Goal: Obtain resource: Download file/media

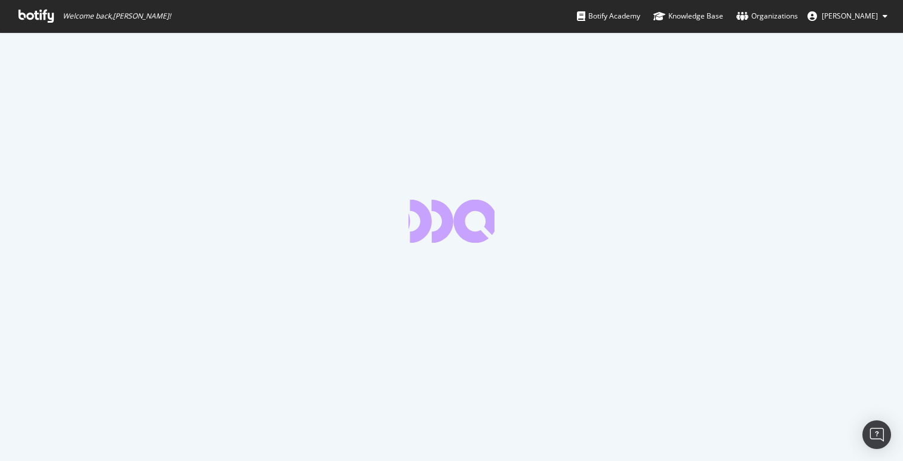
click at [50, 20] on icon at bounding box center [36, 16] width 35 height 13
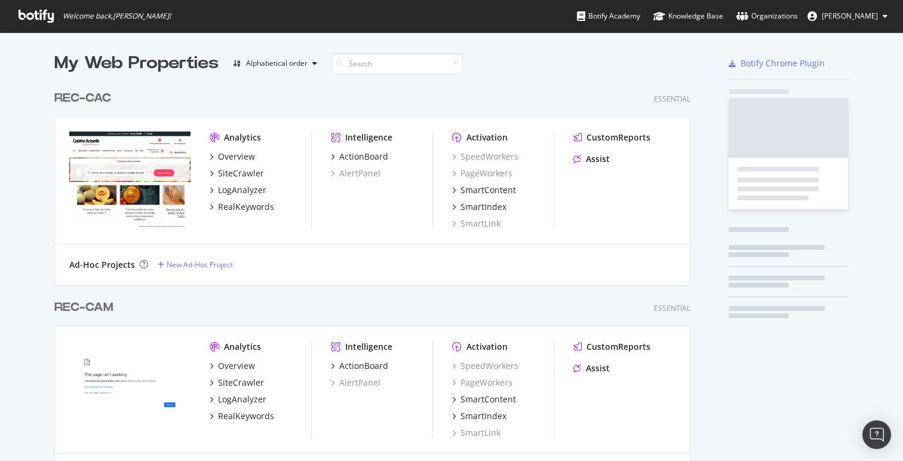
scroll to position [2866, 637]
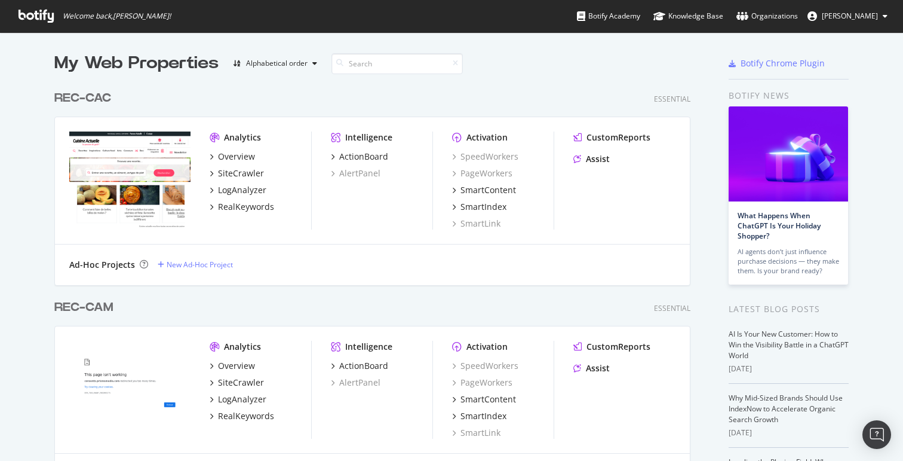
click at [341, 74] on div "My Web Properties Alphabetical order" at bounding box center [337, 63] width 567 height 24
click at [359, 66] on input at bounding box center [397, 63] width 131 height 21
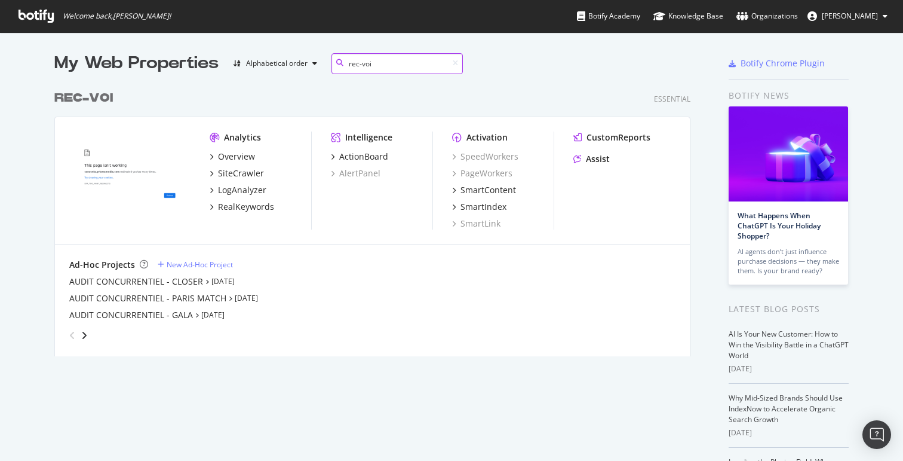
type input "rec-voi"
click at [241, 172] on div "SiteCrawler" at bounding box center [241, 173] width 46 height 12
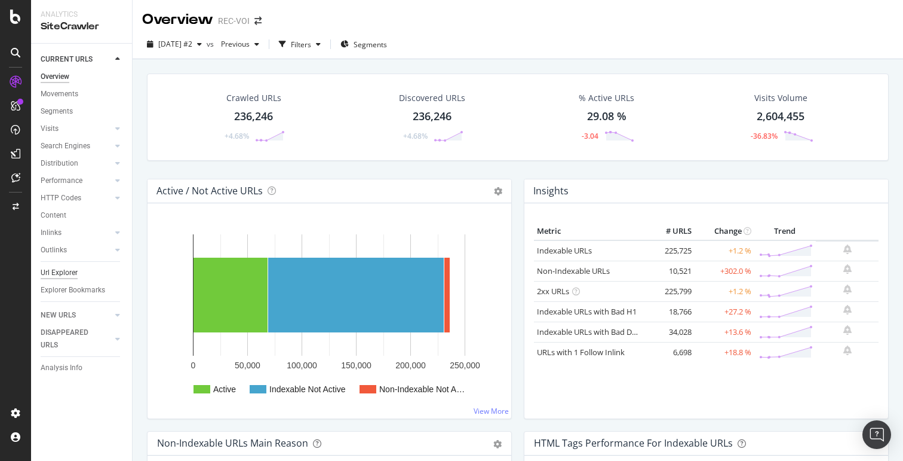
click at [65, 277] on div "Url Explorer" at bounding box center [59, 272] width 37 height 13
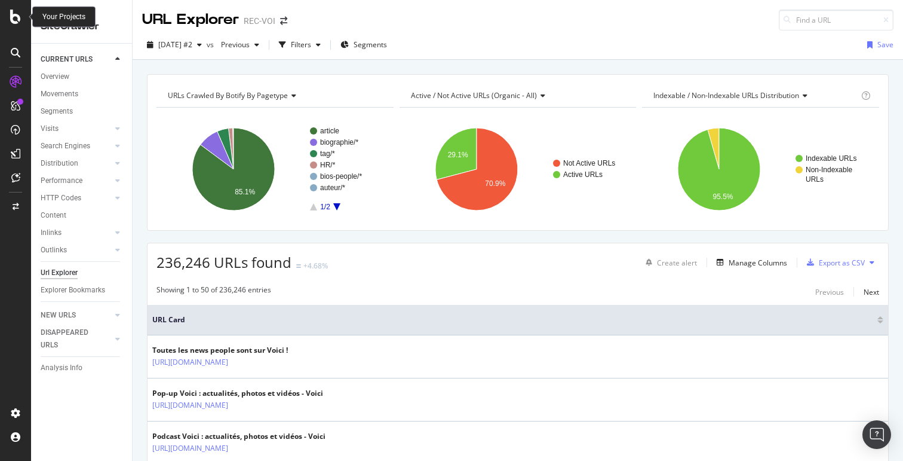
click at [17, 20] on icon at bounding box center [15, 17] width 11 height 14
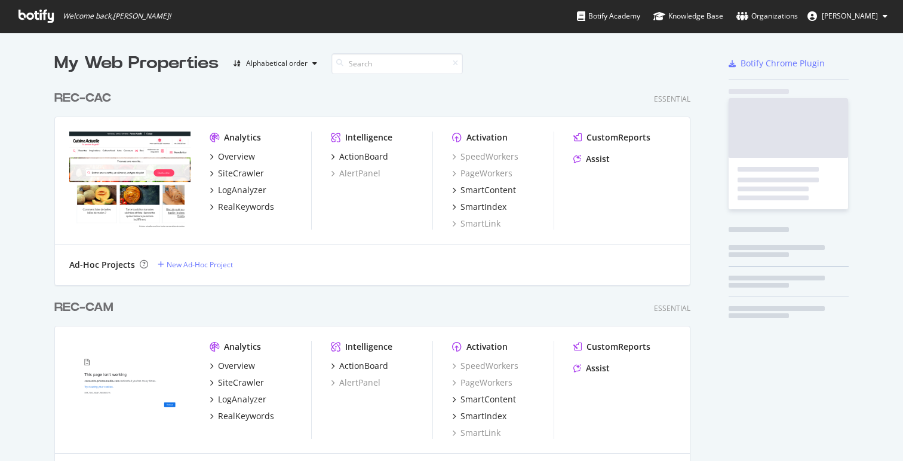
scroll to position [2866, 637]
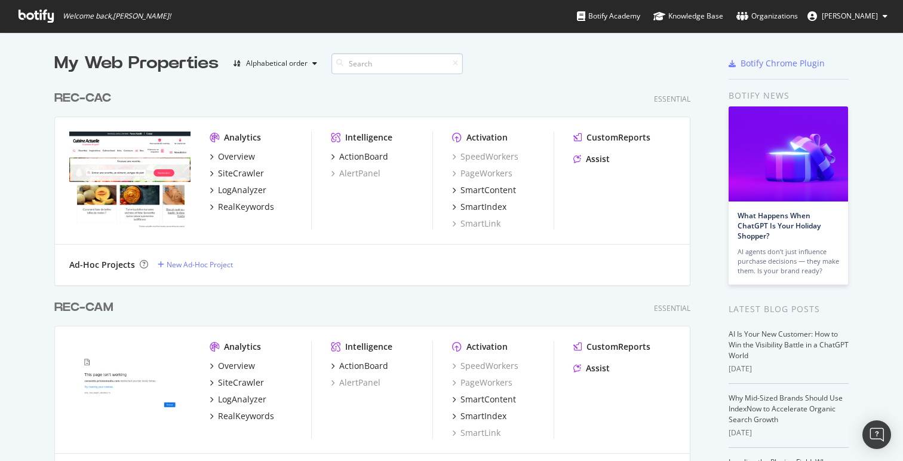
click at [354, 63] on input at bounding box center [397, 63] width 131 height 21
type input "rec-voi"
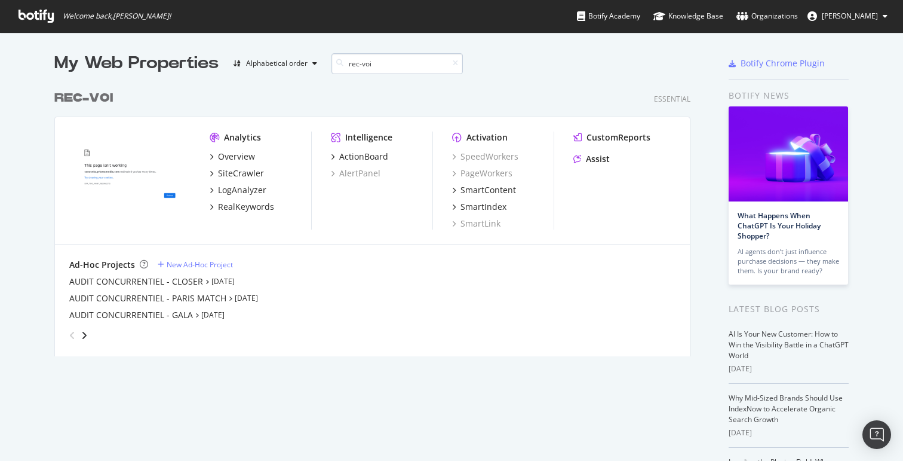
scroll to position [272, 637]
click at [81, 335] on icon "angle-right" at bounding box center [84, 335] width 6 height 10
click at [185, 280] on div "AUDIT CONCURRENTIEL - PUREPEOPLE" at bounding box center [146, 281] width 154 height 12
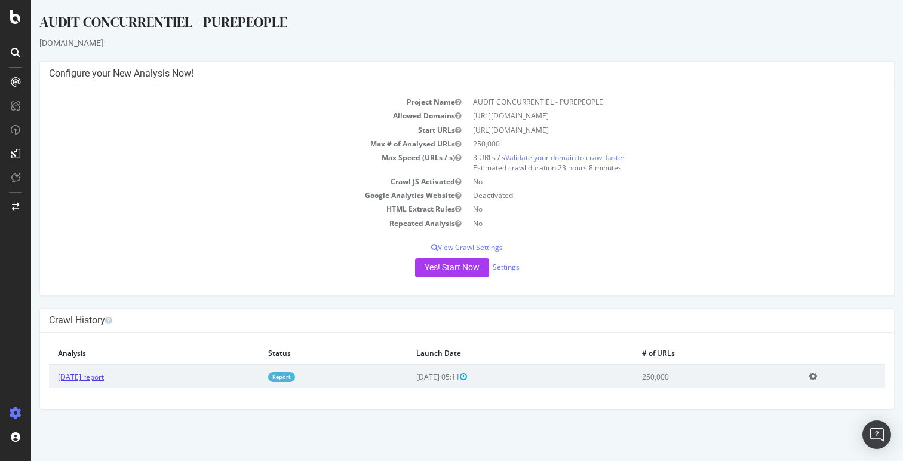
click at [104, 373] on link "[DATE] report" at bounding box center [81, 377] width 46 height 10
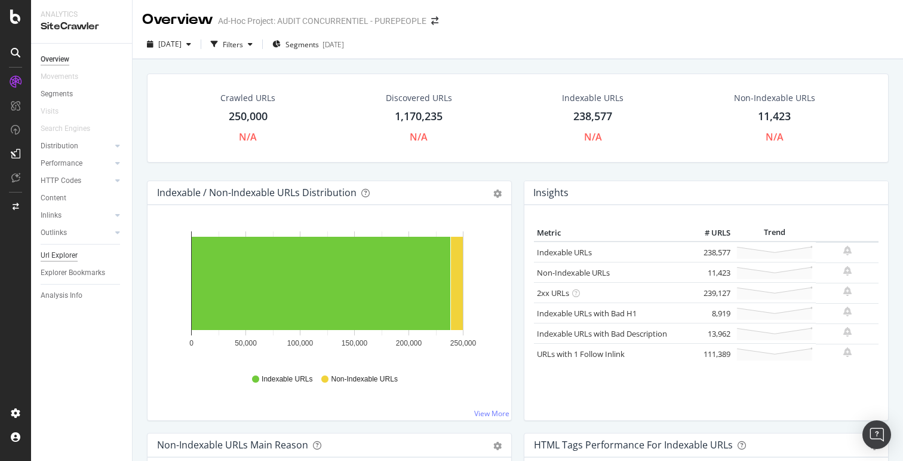
click at [60, 258] on div "Url Explorer" at bounding box center [59, 255] width 37 height 13
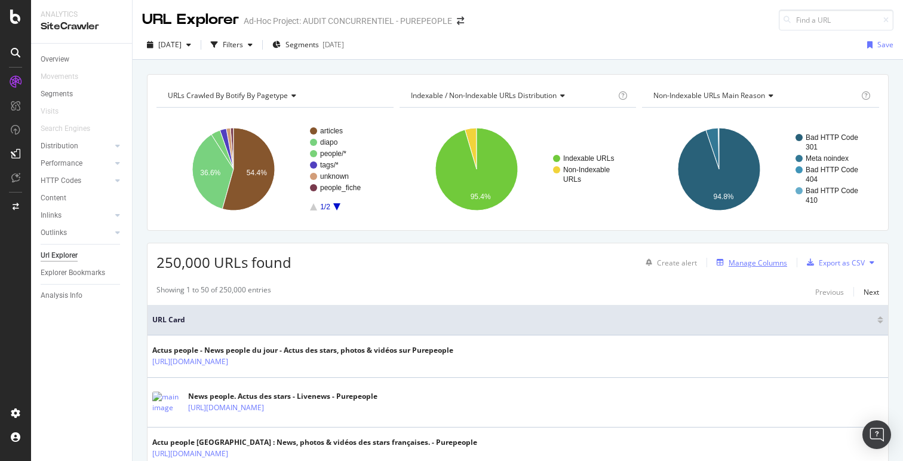
click at [748, 264] on div "Manage Columns" at bounding box center [758, 263] width 59 height 10
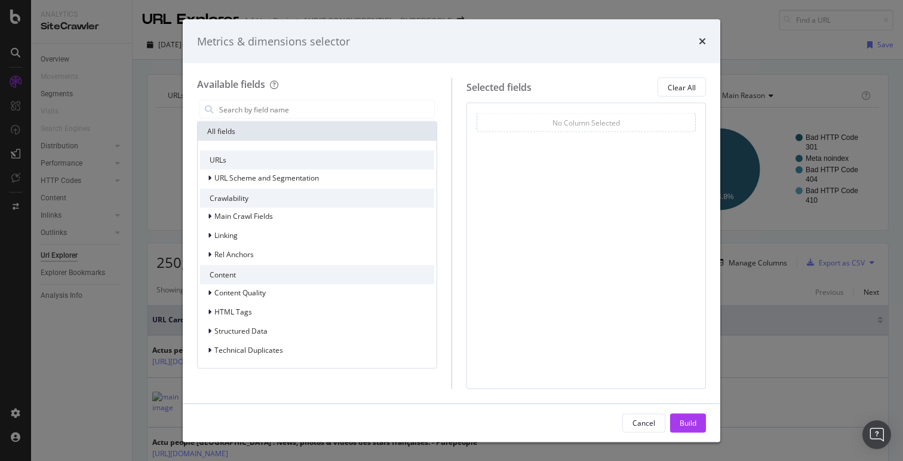
click at [698, 43] on div "Metrics & dimensions selector" at bounding box center [451, 41] width 509 height 16
click at [701, 42] on icon "times" at bounding box center [702, 41] width 7 height 10
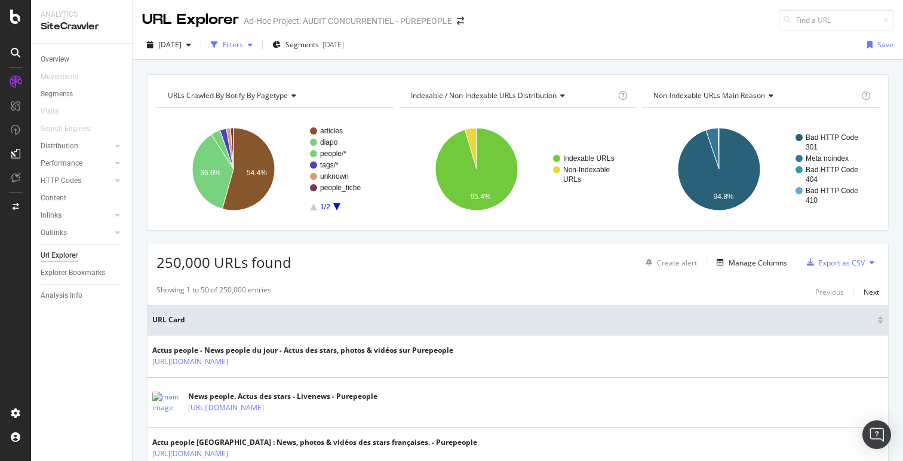
click at [253, 47] on icon "button" at bounding box center [250, 44] width 5 height 7
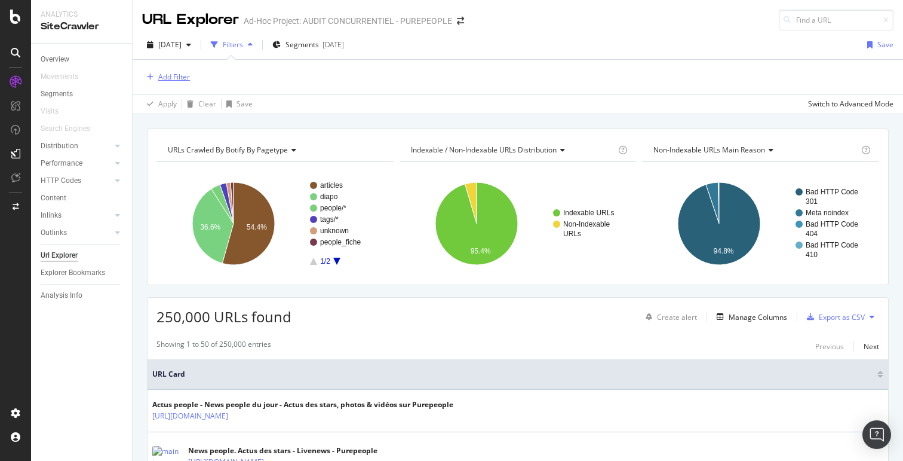
click at [179, 76] on div "Add Filter" at bounding box center [174, 77] width 32 height 10
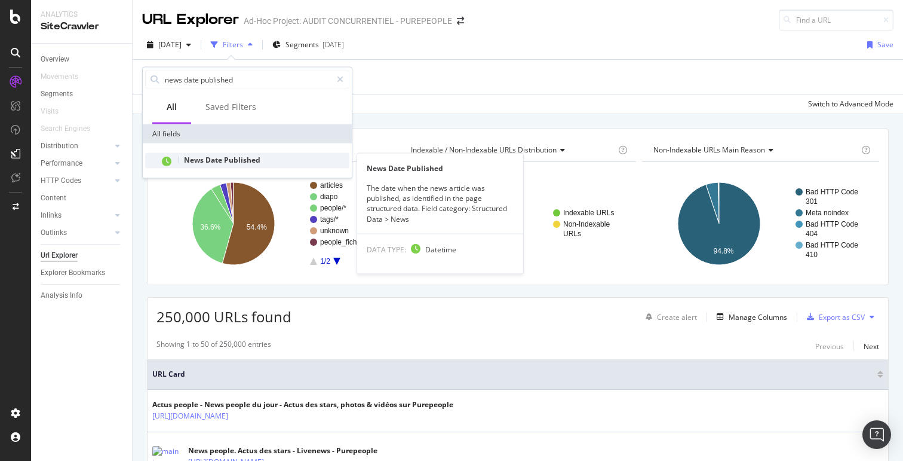
type input "news date published"
click at [251, 155] on span "Published" at bounding box center [242, 160] width 36 height 10
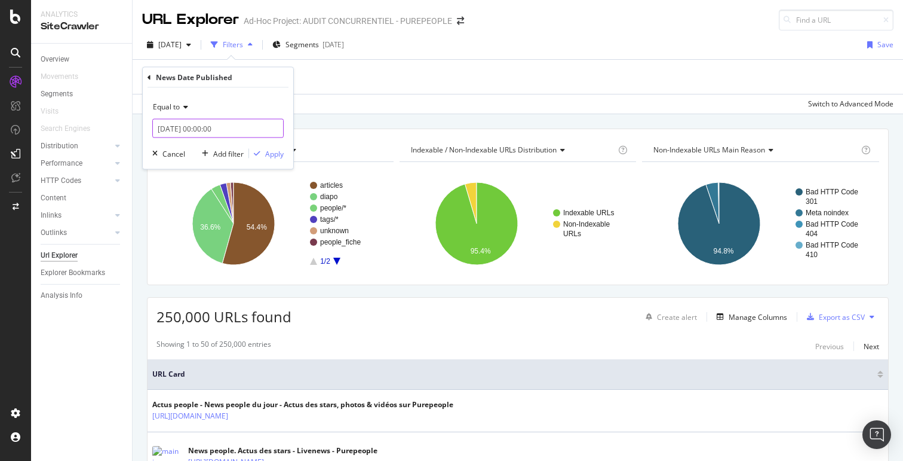
click at [207, 127] on input "[DATE] 00:00:00" at bounding box center [217, 128] width 131 height 19
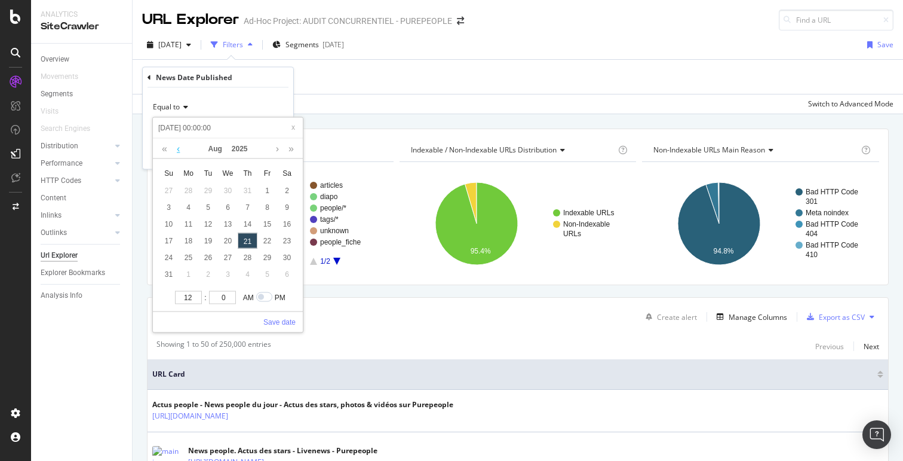
click at [180, 146] on link at bounding box center [178, 149] width 9 height 20
click at [179, 146] on link at bounding box center [178, 149] width 9 height 20
click at [180, 146] on link at bounding box center [178, 149] width 9 height 20
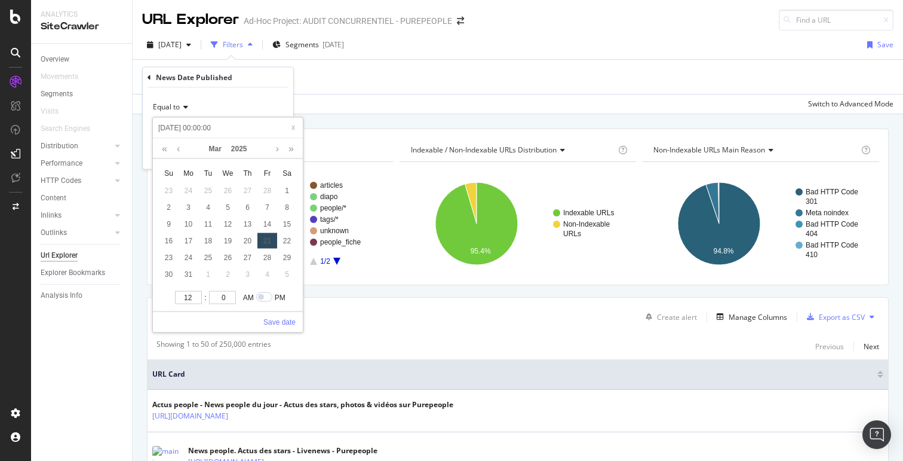
click at [182, 104] on icon at bounding box center [184, 106] width 8 height 7
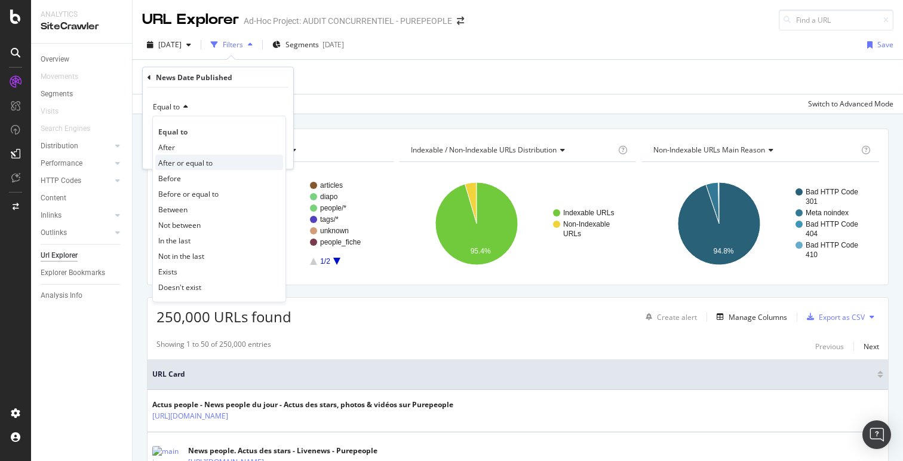
click at [185, 161] on span "After or equal to" at bounding box center [185, 162] width 54 height 10
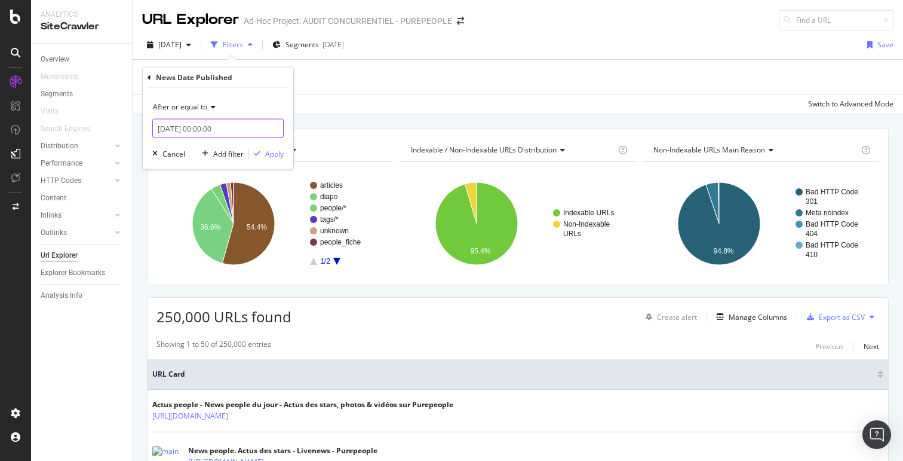
click at [189, 131] on input "[DATE] 00:00:00" at bounding box center [217, 128] width 131 height 19
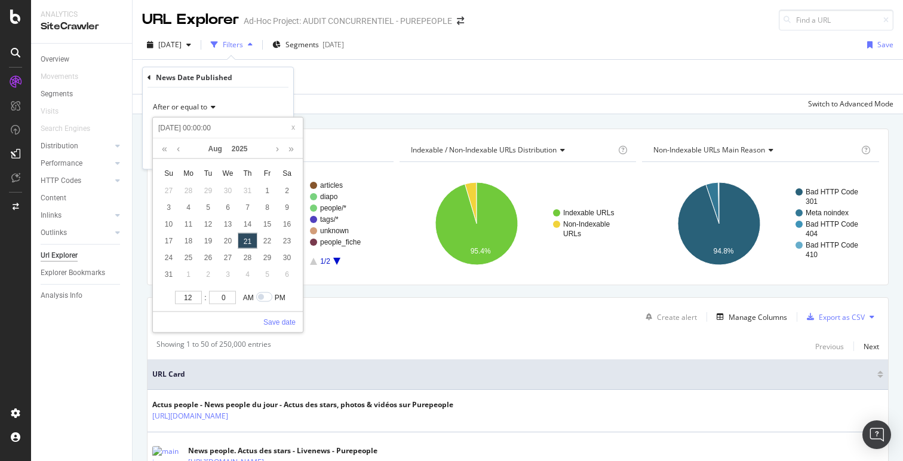
click at [168, 151] on link at bounding box center [164, 149] width 11 height 20
click at [166, 150] on link at bounding box center [164, 149] width 11 height 20
click at [289, 150] on link at bounding box center [291, 149] width 11 height 20
click at [179, 152] on link at bounding box center [178, 149] width 9 height 20
click at [185, 189] on div "1" at bounding box center [189, 191] width 20 height 16
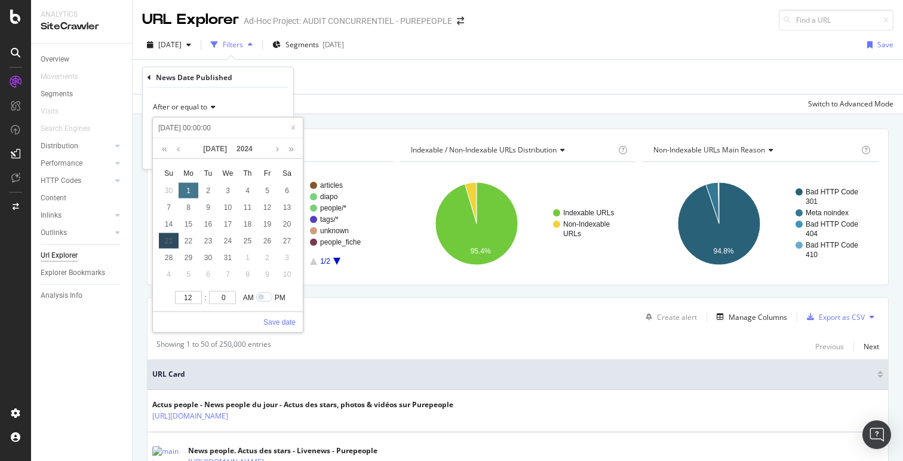
type input "[DATE] 00:00:00"
click at [278, 323] on link "Save date" at bounding box center [280, 322] width 32 height 11
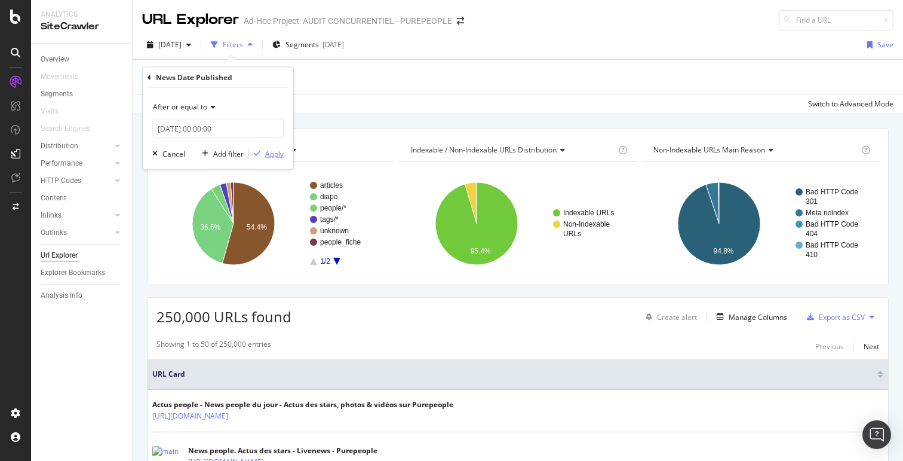
click at [274, 151] on div "Apply" at bounding box center [274, 153] width 19 height 10
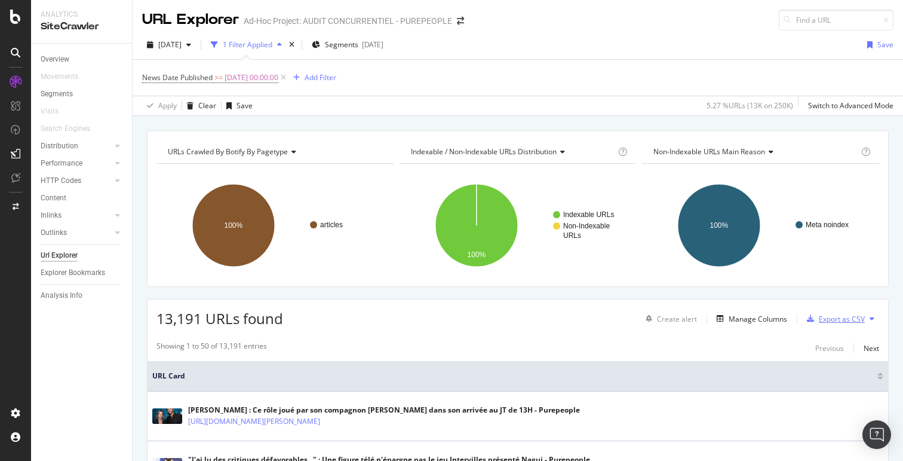
click at [819, 317] on div "Export as CSV" at bounding box center [842, 319] width 46 height 10
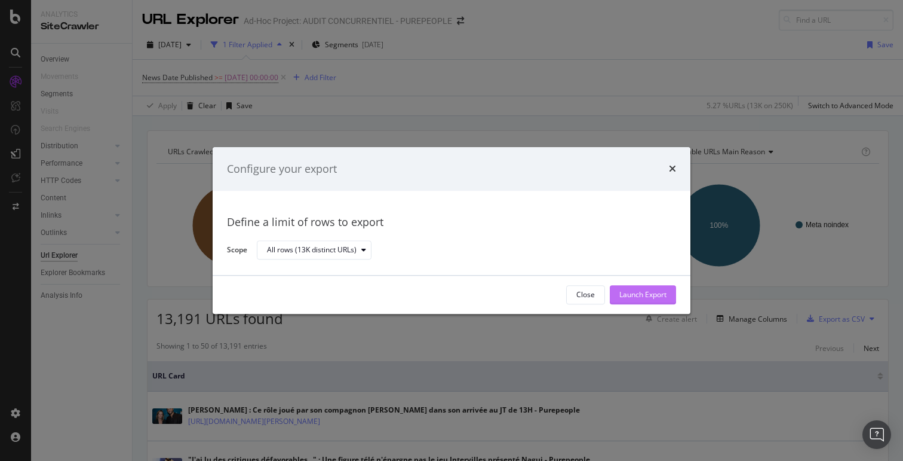
click at [655, 295] on div "Launch Export" at bounding box center [643, 295] width 47 height 10
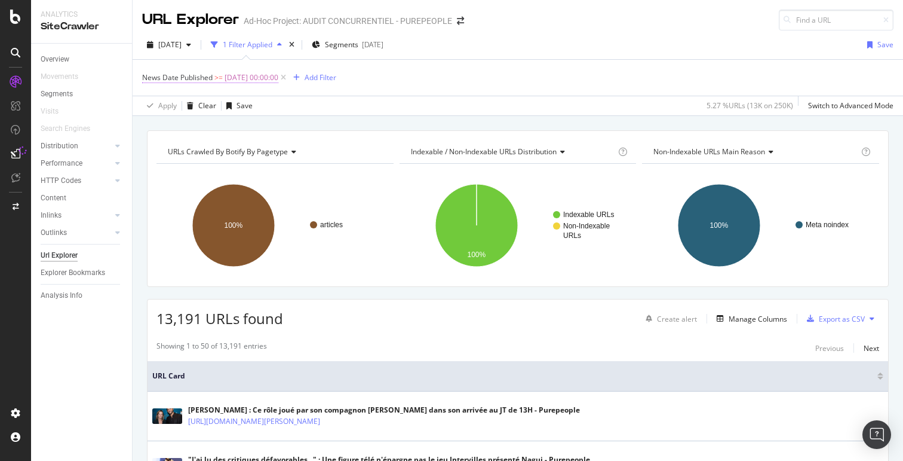
click at [256, 79] on span "[DATE] 00:00:00" at bounding box center [252, 77] width 54 height 17
click at [218, 122] on input "[DATE] 00:00:00" at bounding box center [217, 127] width 131 height 19
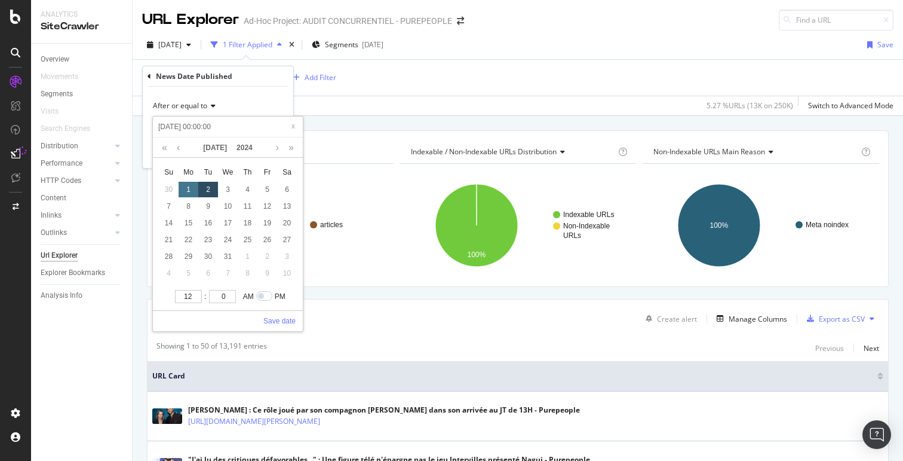
click at [191, 185] on div "1" at bounding box center [189, 190] width 20 height 16
type input "[DATE] 00:00:00"
click at [286, 324] on link "Save date" at bounding box center [280, 320] width 32 height 11
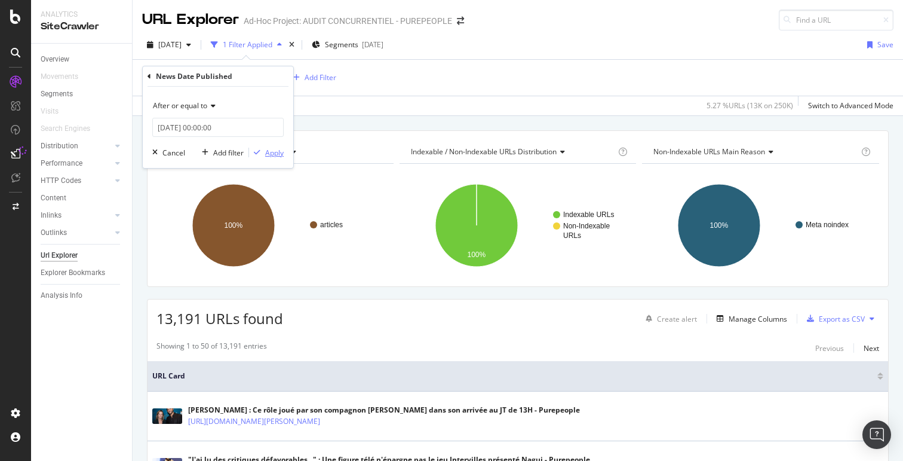
click at [274, 151] on div "Apply" at bounding box center [274, 153] width 19 height 10
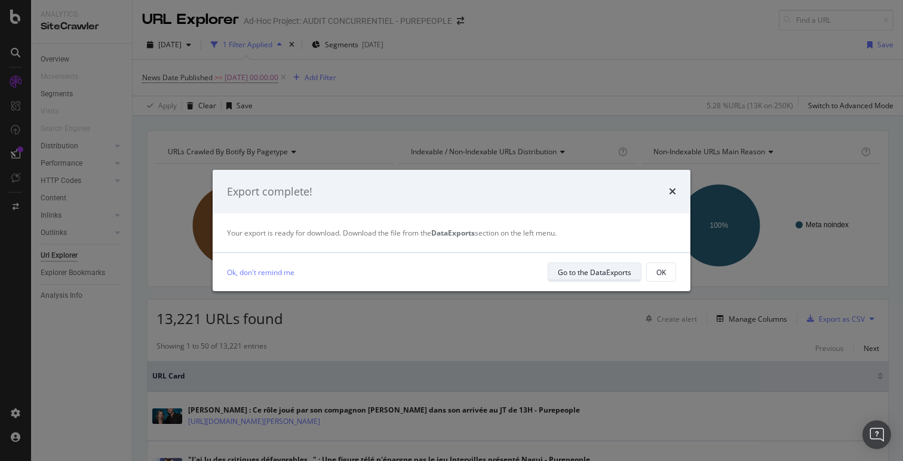
click at [624, 275] on div "Go to the DataExports" at bounding box center [594, 272] width 73 height 10
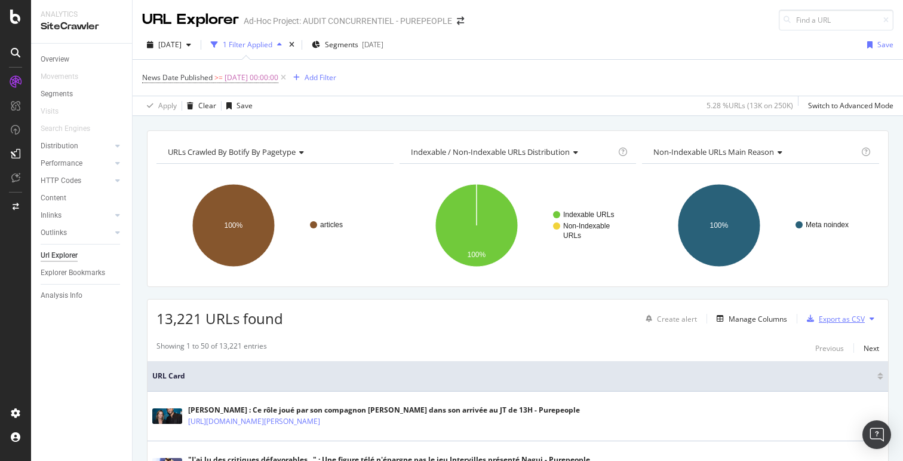
click at [830, 323] on div "Export as CSV" at bounding box center [842, 319] width 46 height 10
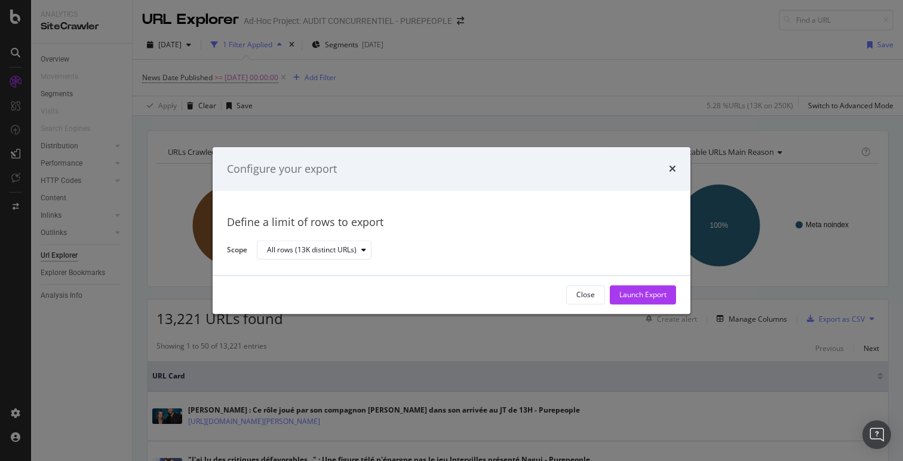
click at [669, 170] on icon "times" at bounding box center [672, 169] width 7 height 10
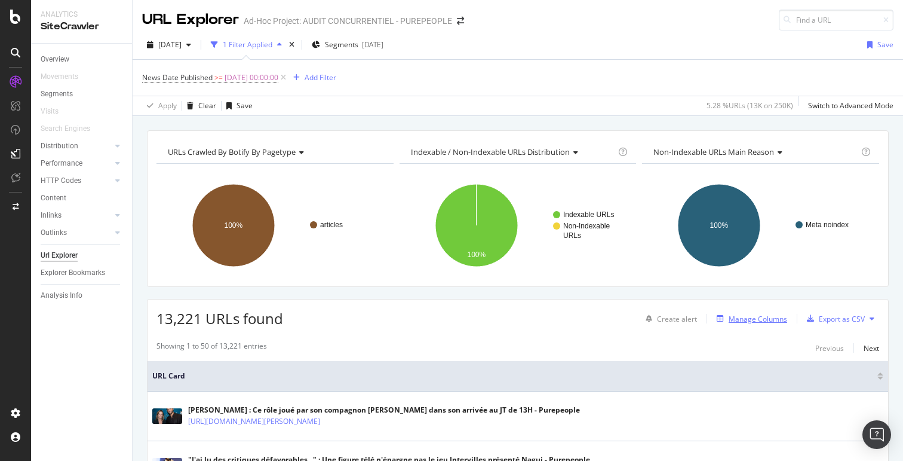
click at [758, 315] on div "Manage Columns" at bounding box center [758, 319] width 59 height 10
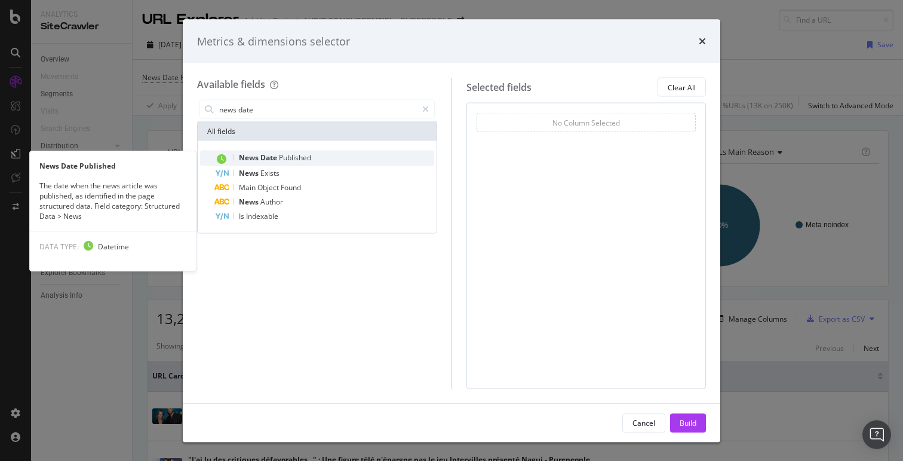
type input "news date"
click at [338, 160] on div "News Date Published" at bounding box center [325, 159] width 220 height 16
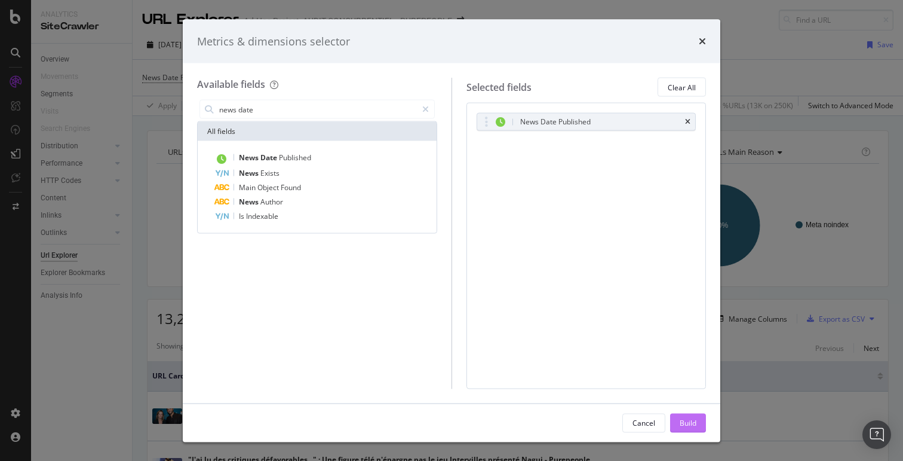
click at [680, 427] on div "Build" at bounding box center [688, 422] width 17 height 10
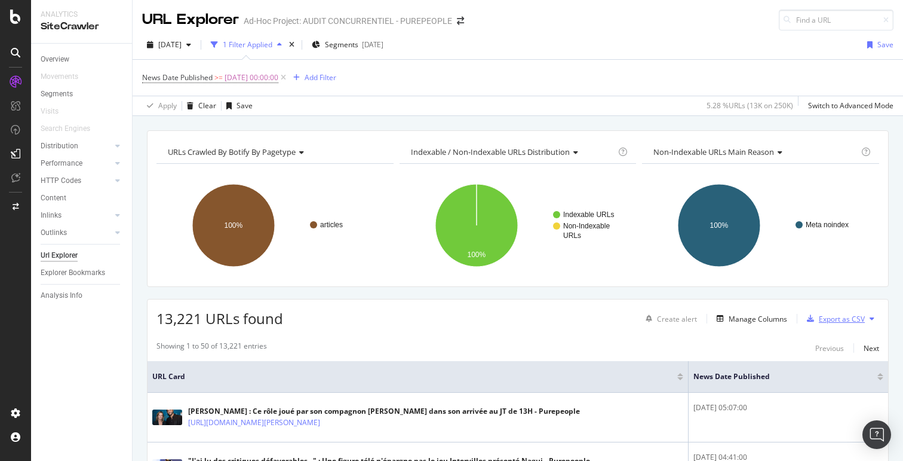
click at [837, 320] on div "Export as CSV" at bounding box center [842, 319] width 46 height 10
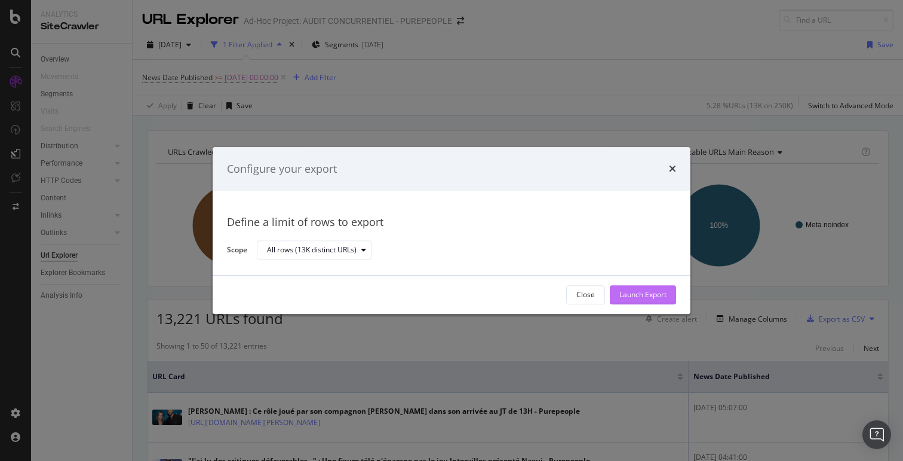
click at [635, 290] on div "Launch Export" at bounding box center [643, 295] width 47 height 10
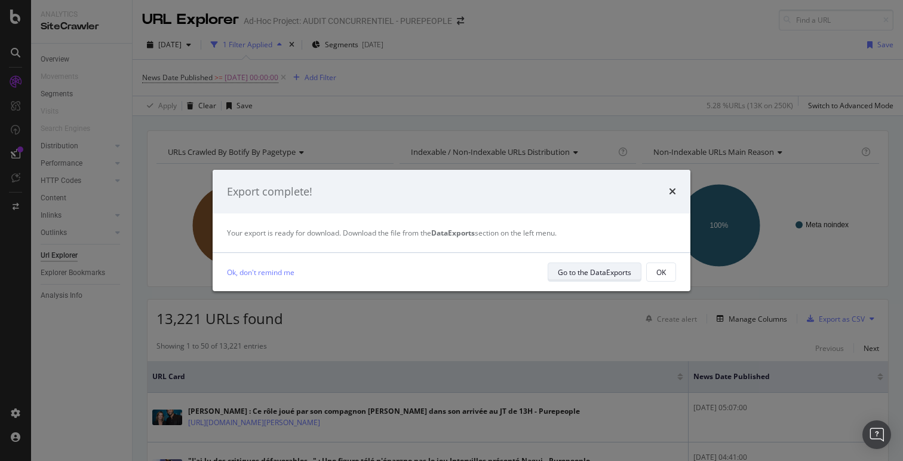
click at [612, 271] on div "Go to the DataExports" at bounding box center [594, 272] width 73 height 10
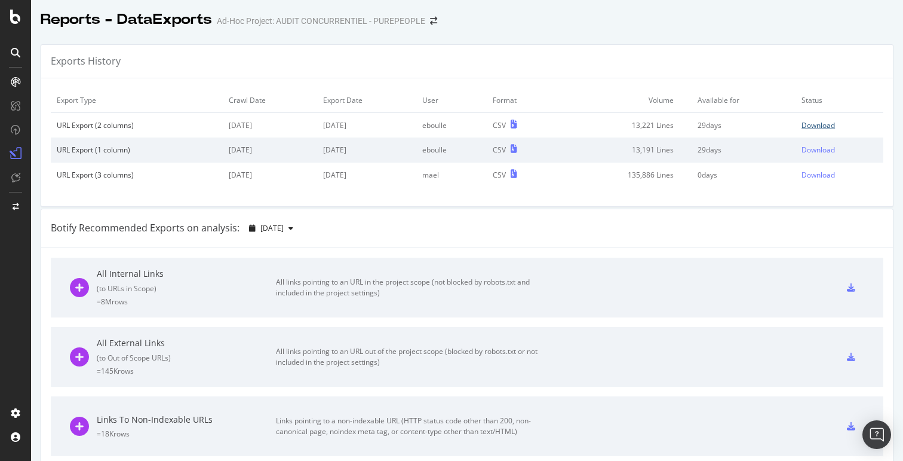
click at [802, 124] on div "Download" at bounding box center [818, 125] width 33 height 10
